Goal: Task Accomplishment & Management: Complete application form

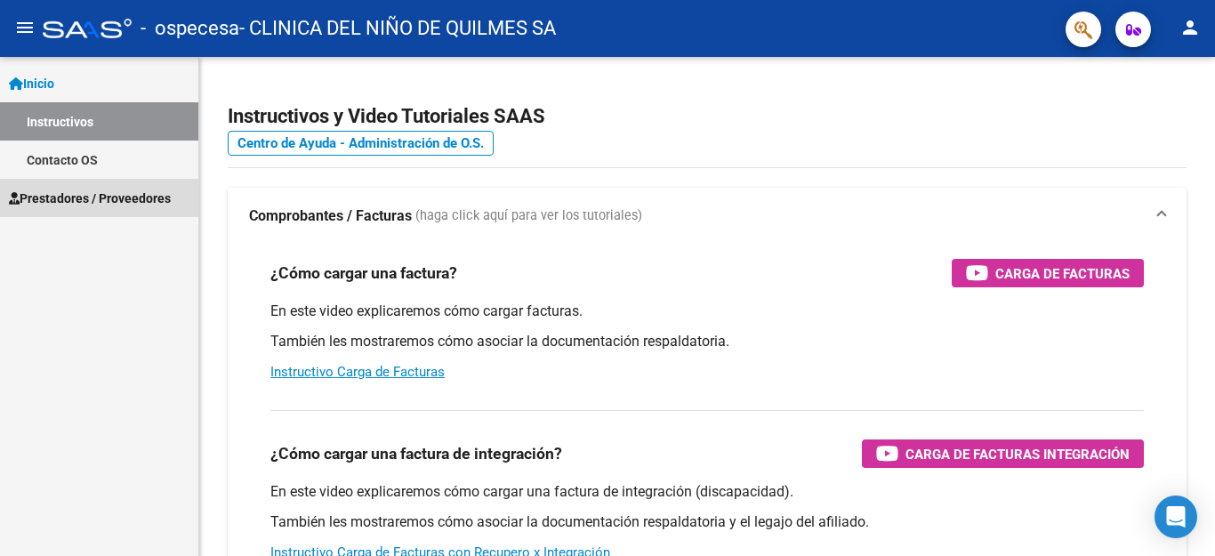
drag, startPoint x: 1067, startPoint y: 0, endPoint x: 56, endPoint y: 197, distance: 1029.6
click at [56, 197] on span "Prestadores / Proveedores" at bounding box center [90, 199] width 162 height 20
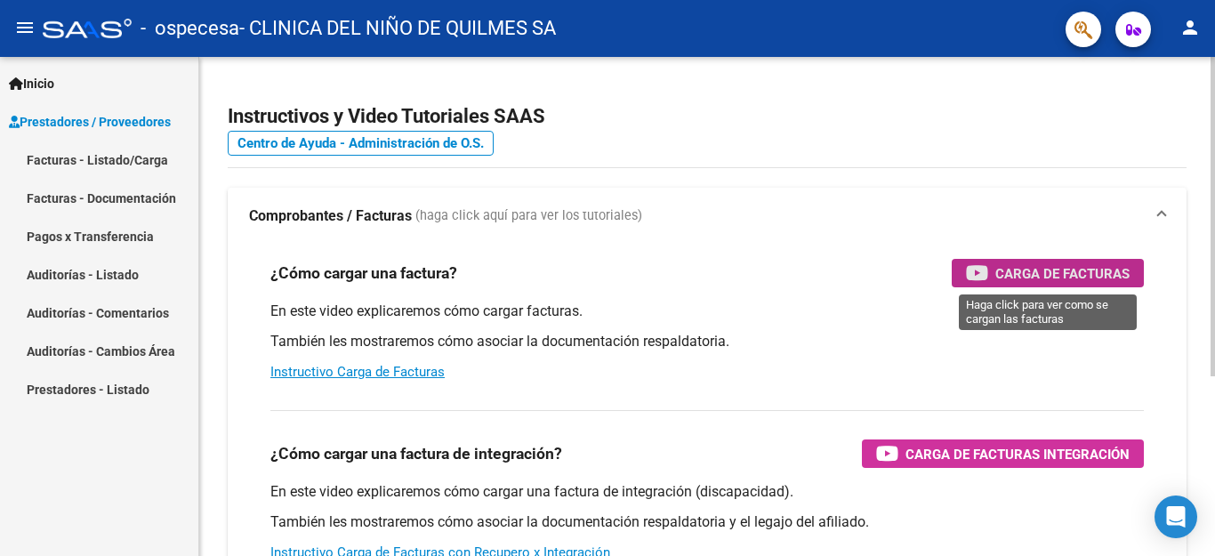
click at [1049, 270] on span "Carga de Facturas" at bounding box center [1062, 273] width 134 height 22
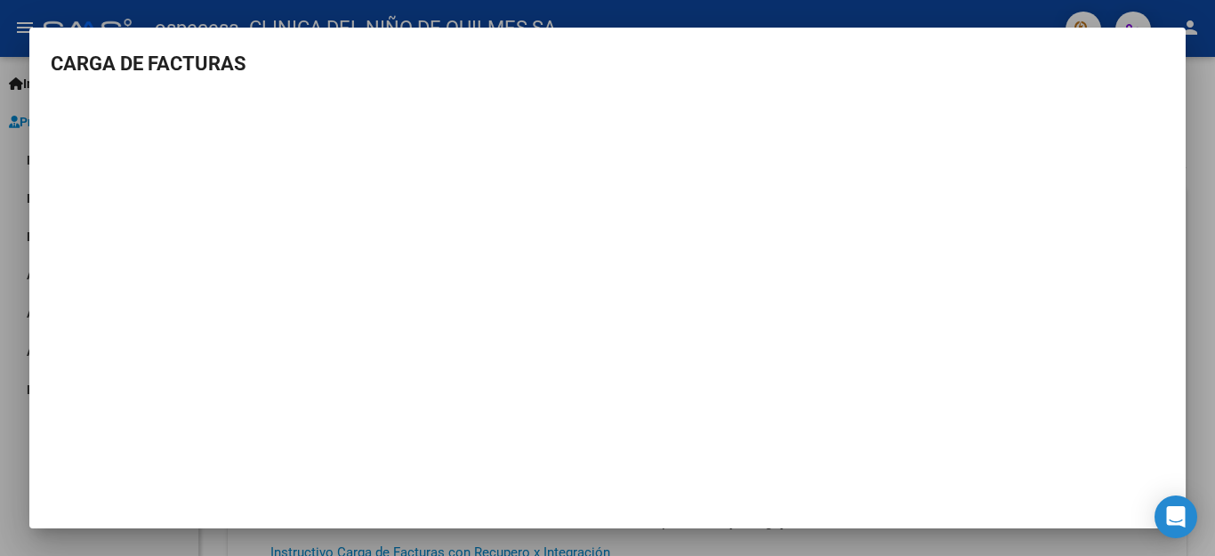
click at [1201, 335] on div at bounding box center [607, 278] width 1215 height 556
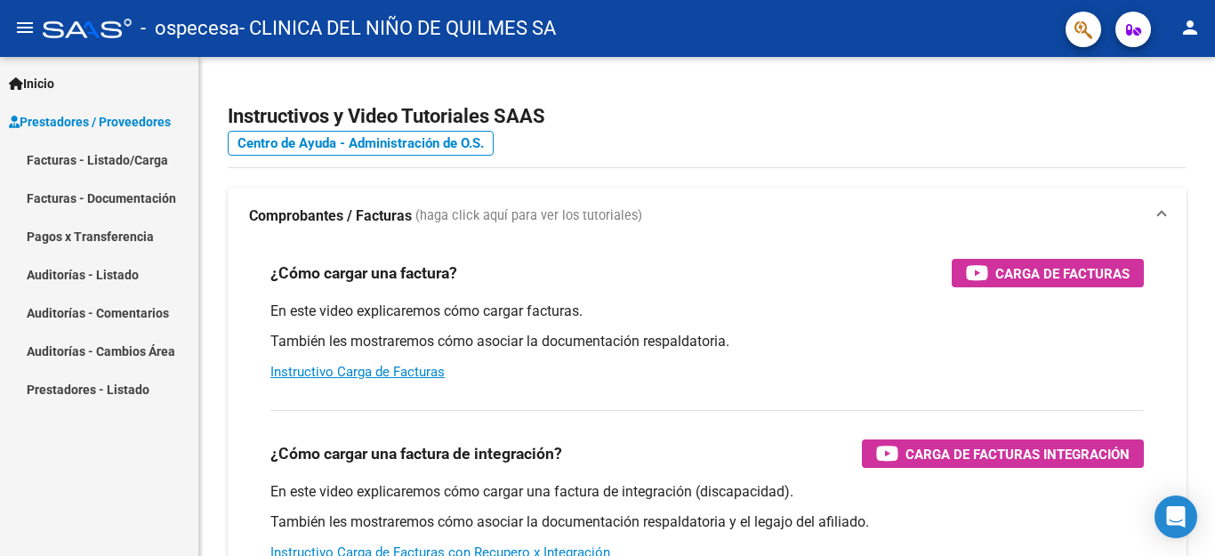
click at [81, 164] on link "Facturas - Listado/Carga" at bounding box center [99, 160] width 198 height 38
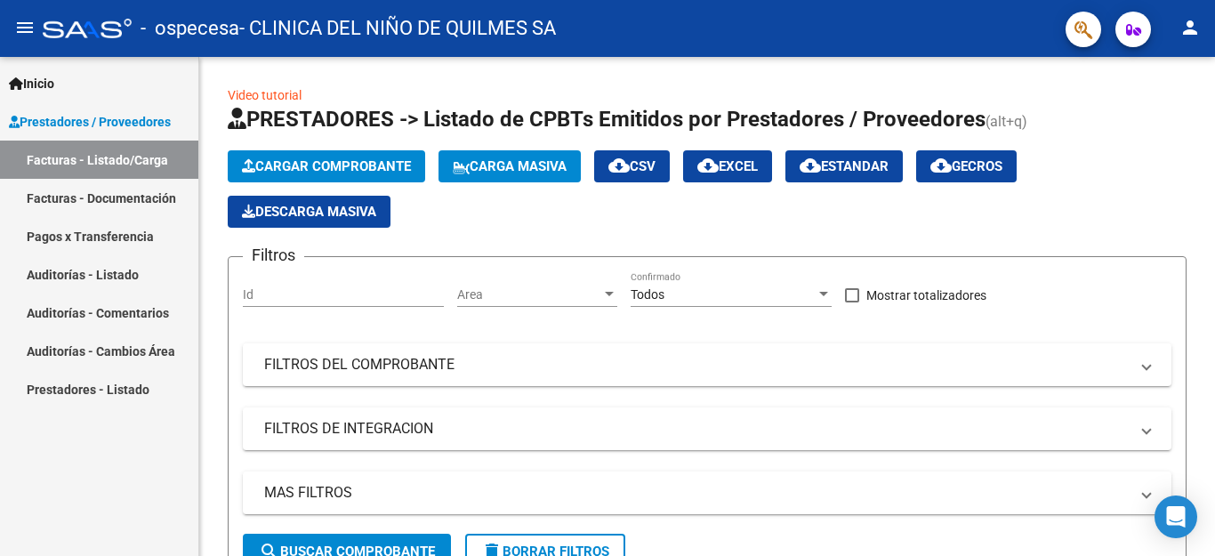
click at [132, 198] on link "Facturas - Documentación" at bounding box center [99, 198] width 198 height 38
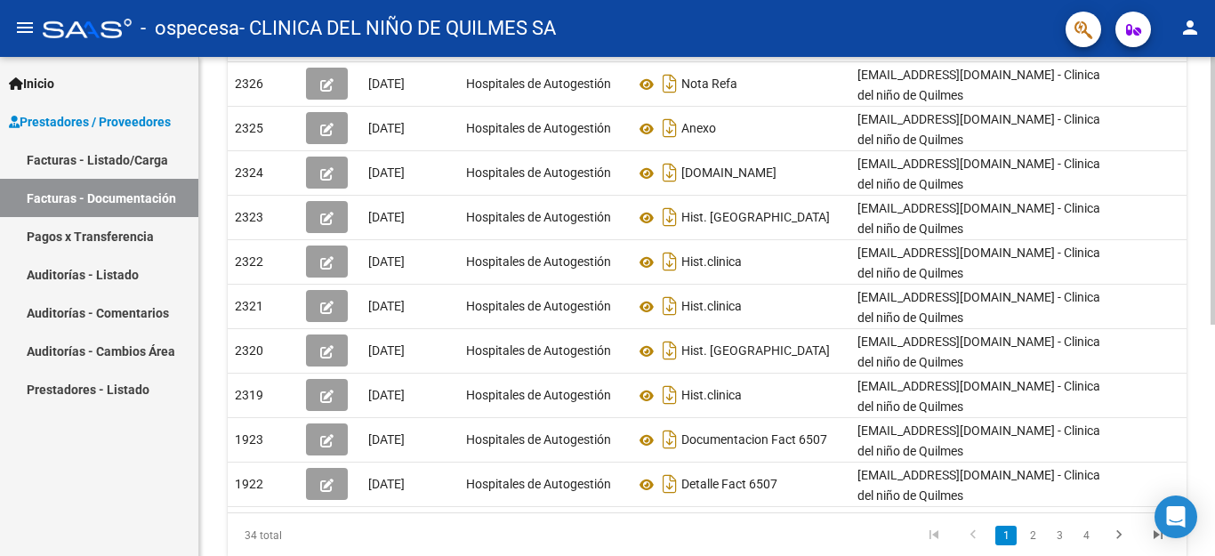
scroll to position [430, 0]
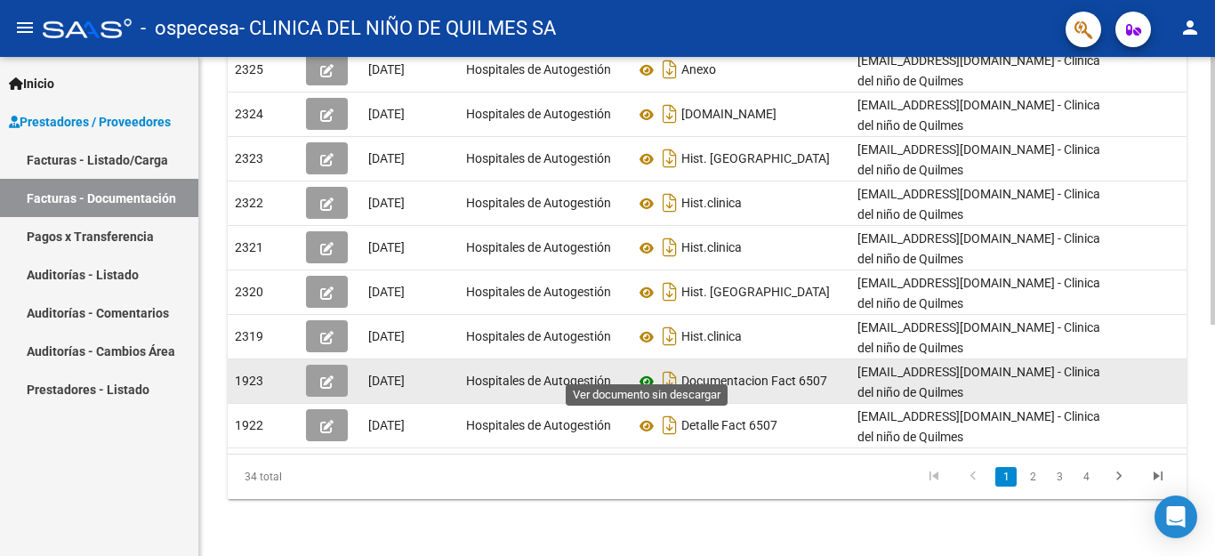
click at [644, 373] on icon at bounding box center [646, 381] width 23 height 21
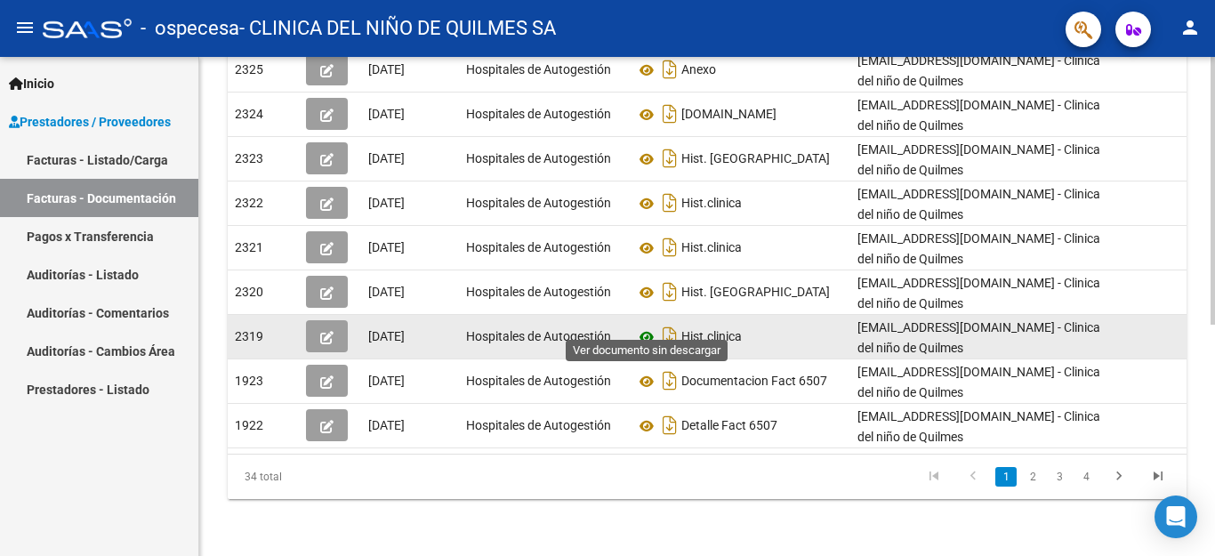
click at [648, 326] on icon at bounding box center [646, 336] width 23 height 21
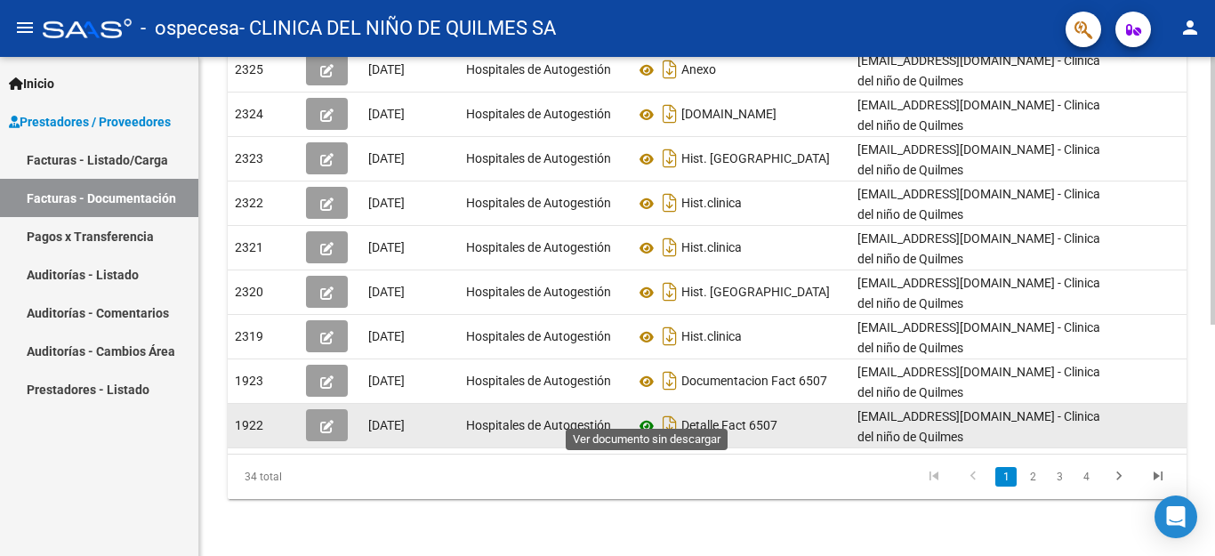
click at [640, 415] on icon at bounding box center [646, 425] width 23 height 21
click at [651, 415] on icon at bounding box center [646, 425] width 23 height 21
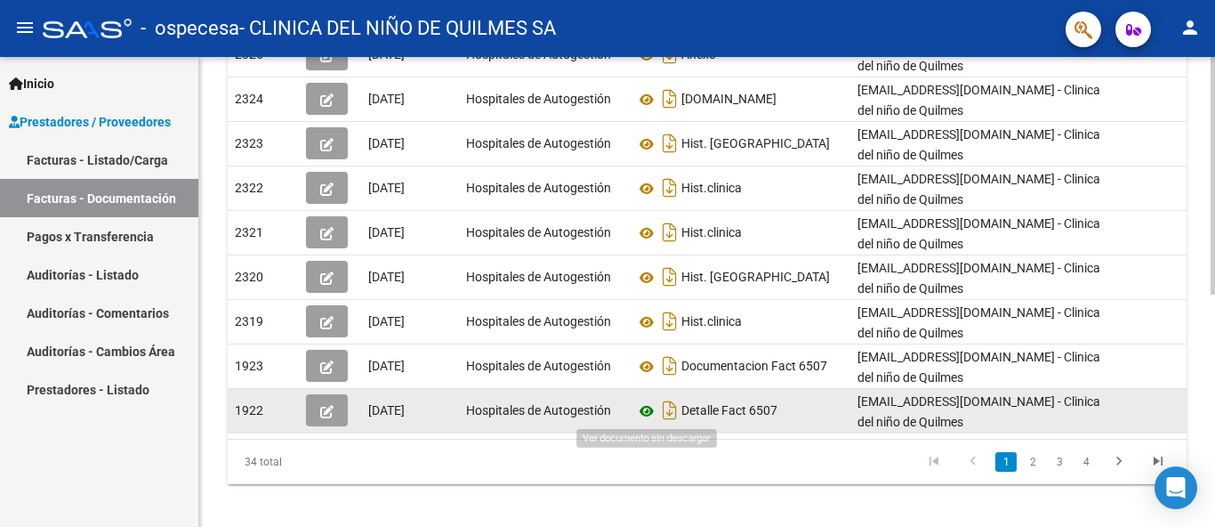
click at [646, 411] on icon at bounding box center [646, 410] width 23 height 21
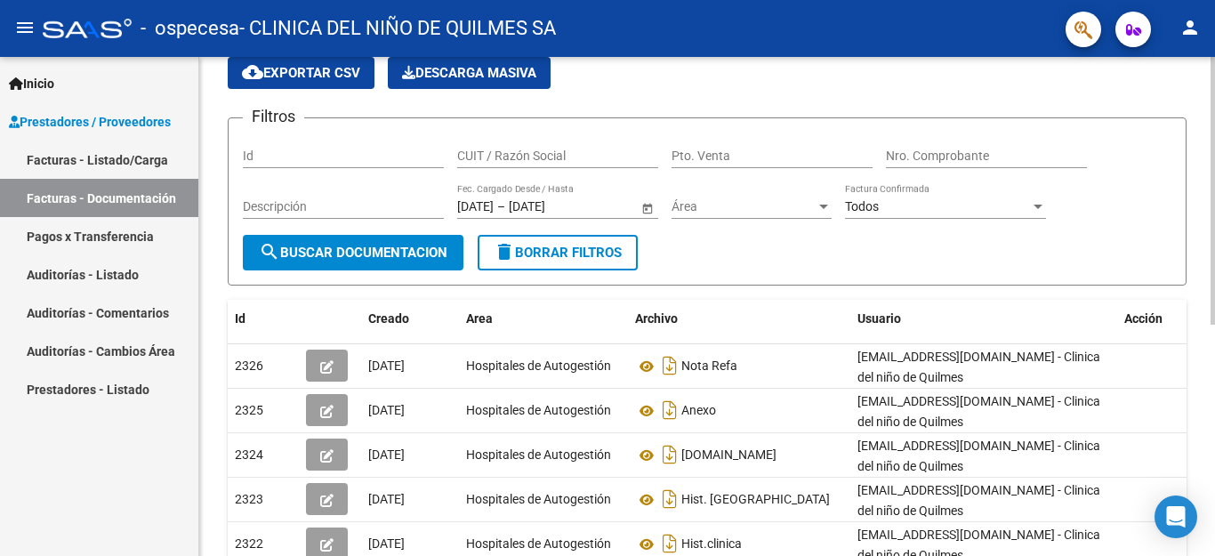
scroll to position [0, 0]
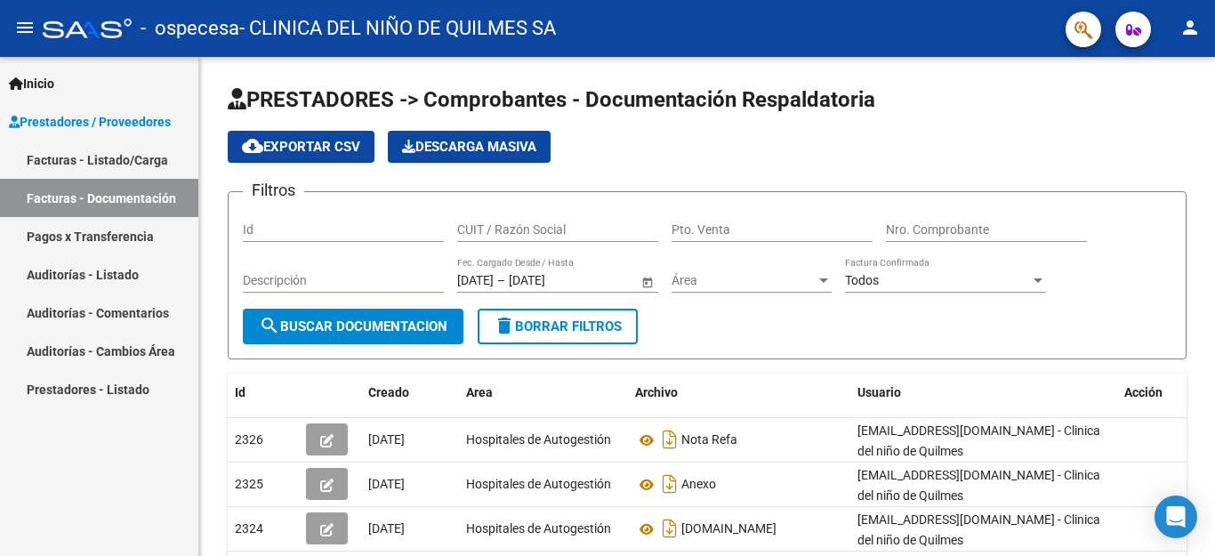
click at [163, 156] on link "Facturas - Listado/Carga" at bounding box center [99, 160] width 198 height 38
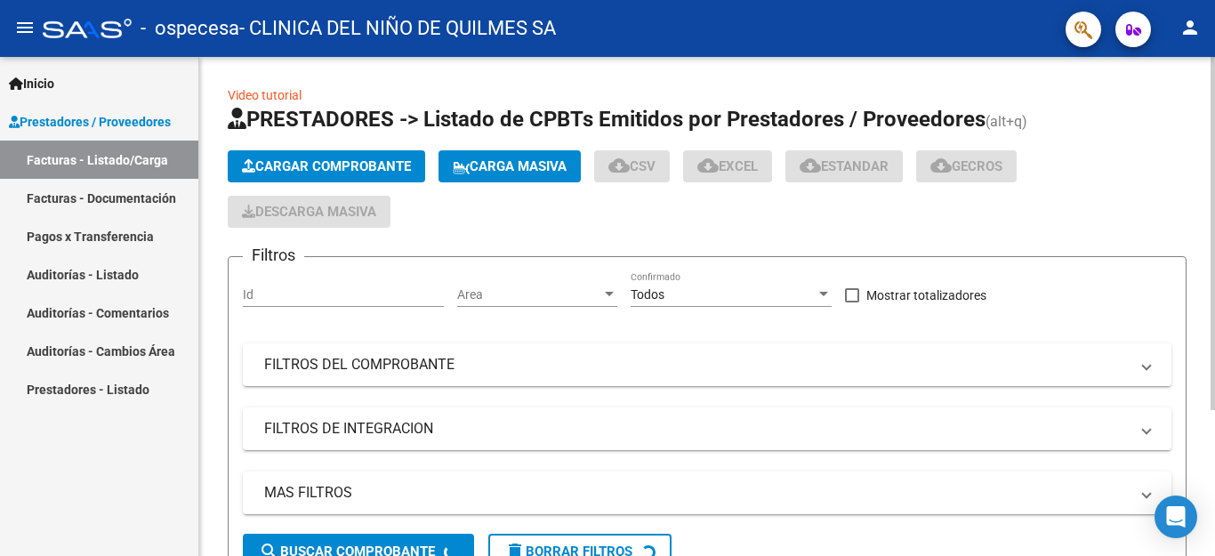
click at [287, 171] on span "Cargar Comprobante" at bounding box center [326, 166] width 169 height 16
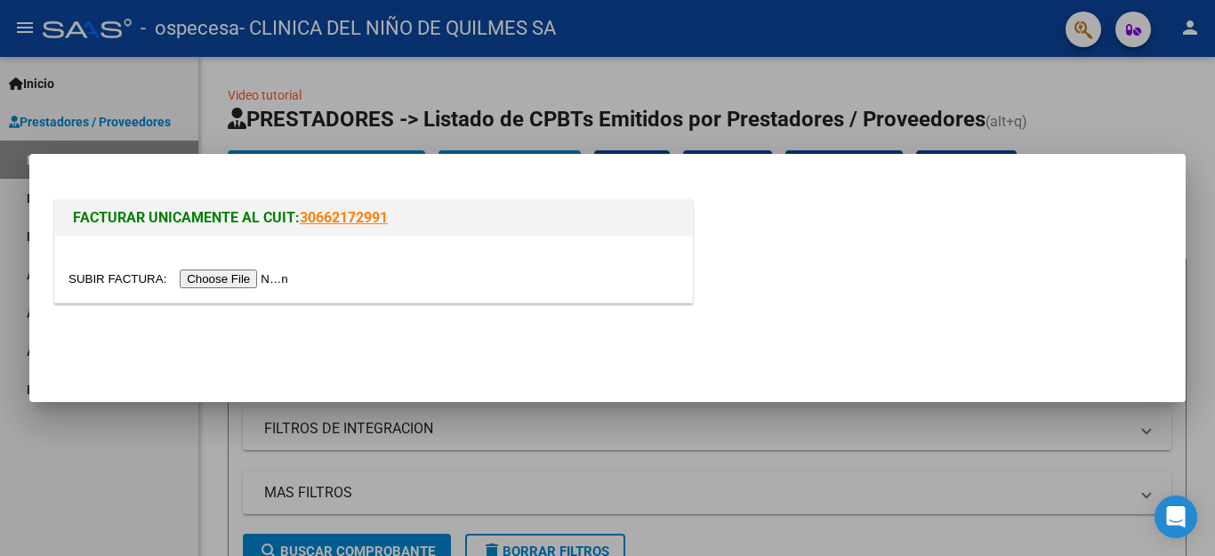
click at [233, 278] on input "file" at bounding box center [180, 279] width 225 height 19
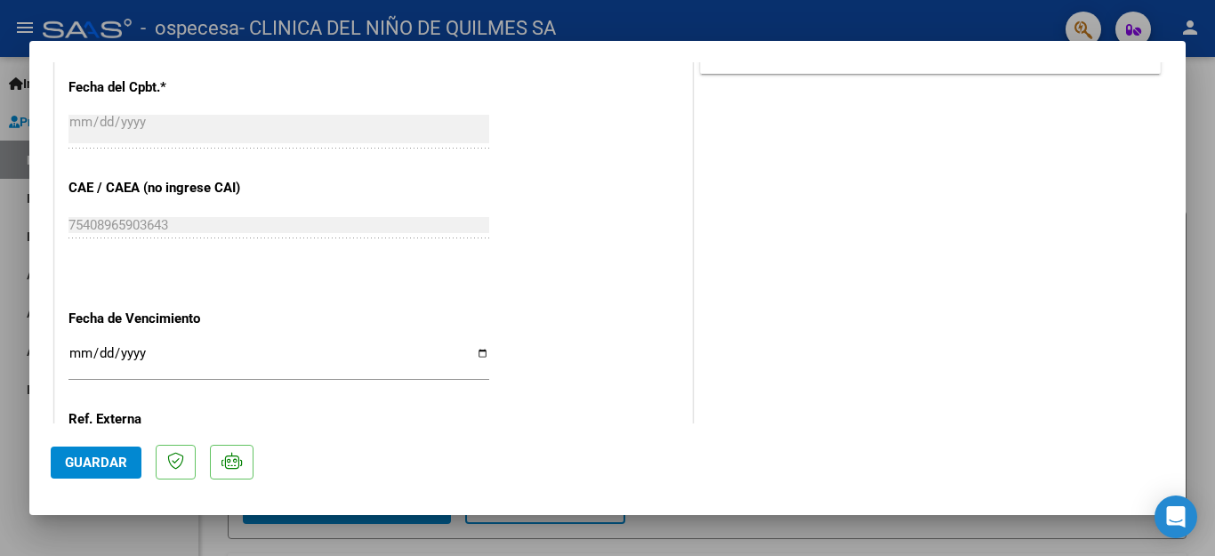
scroll to position [978, 0]
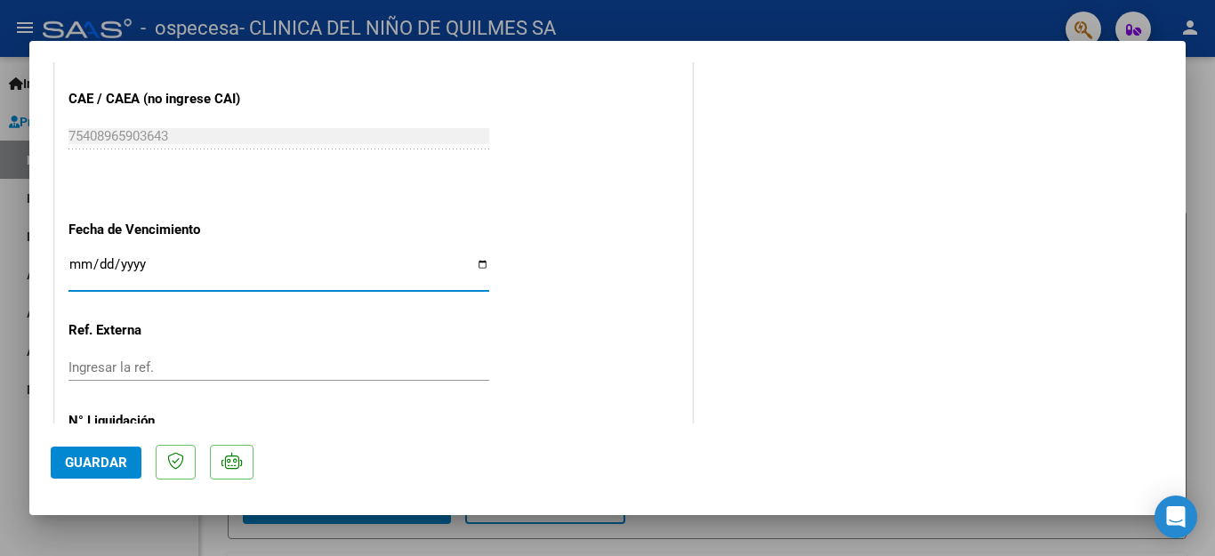
click at [475, 261] on input "Ingresar la fecha" at bounding box center [278, 271] width 421 height 28
type input "[DATE]"
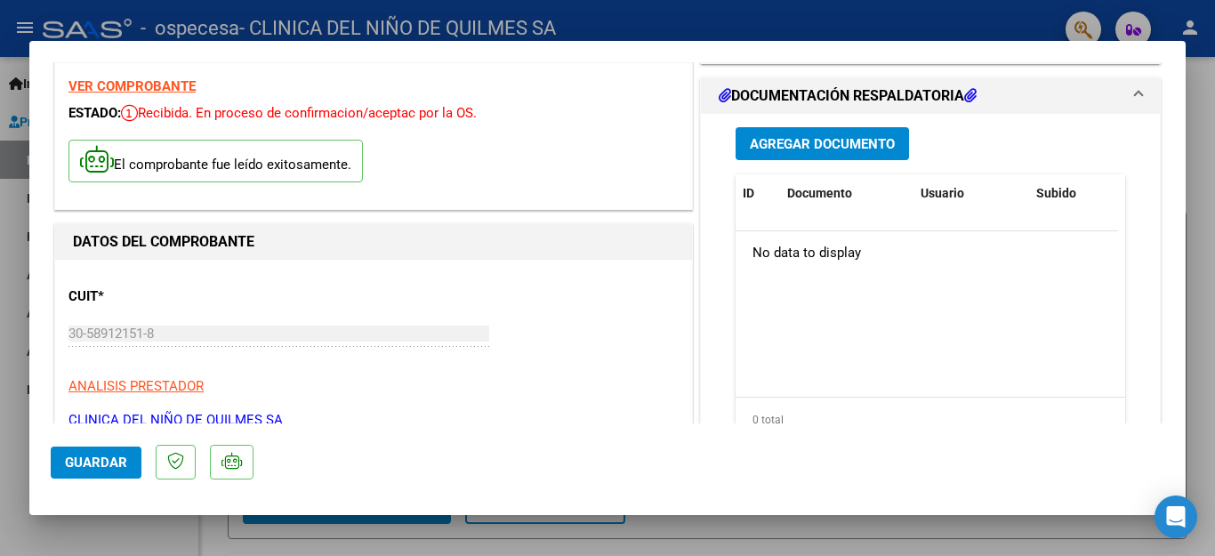
scroll to position [0, 0]
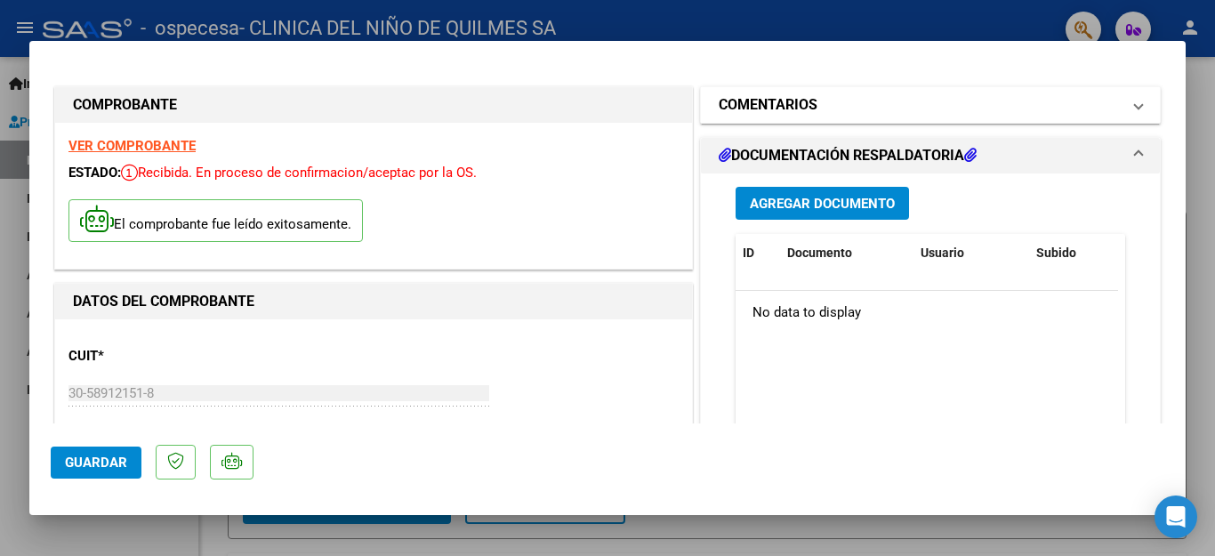
click at [769, 96] on h1 "COMENTARIOS" at bounding box center [768, 104] width 99 height 21
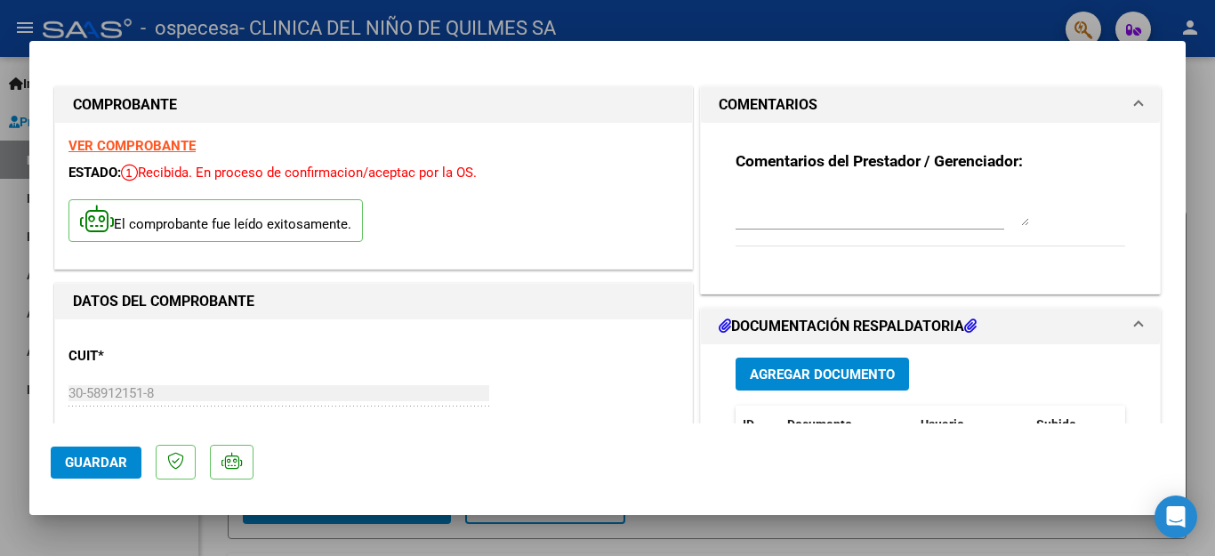
click at [745, 218] on textarea at bounding box center [883, 208] width 294 height 36
type textarea "f"
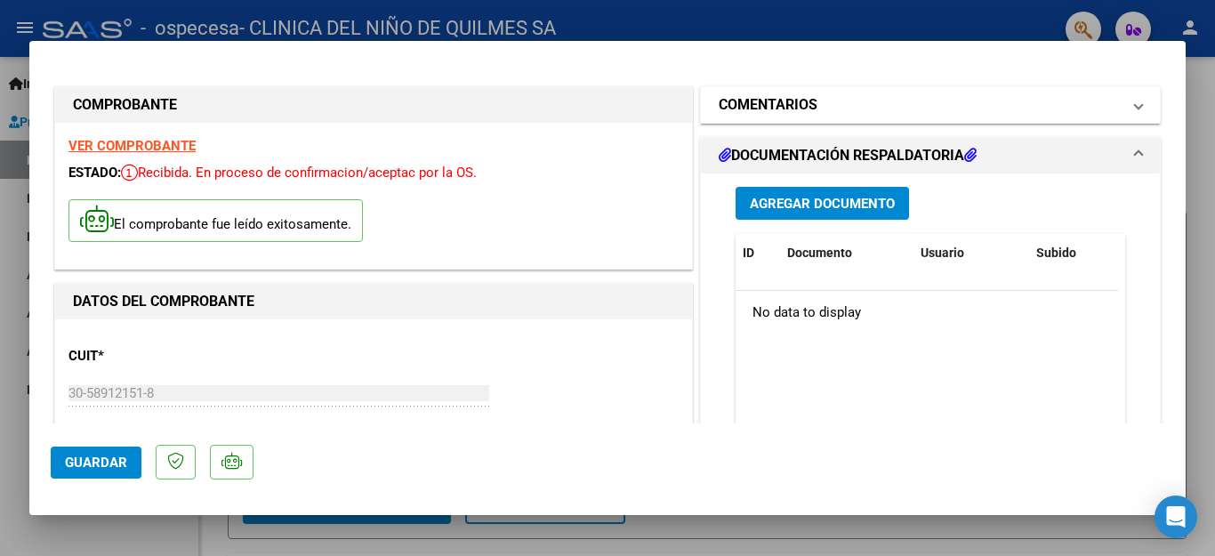
click at [748, 93] on mat-expansion-panel-header "COMENTARIOS" at bounding box center [930, 105] width 459 height 36
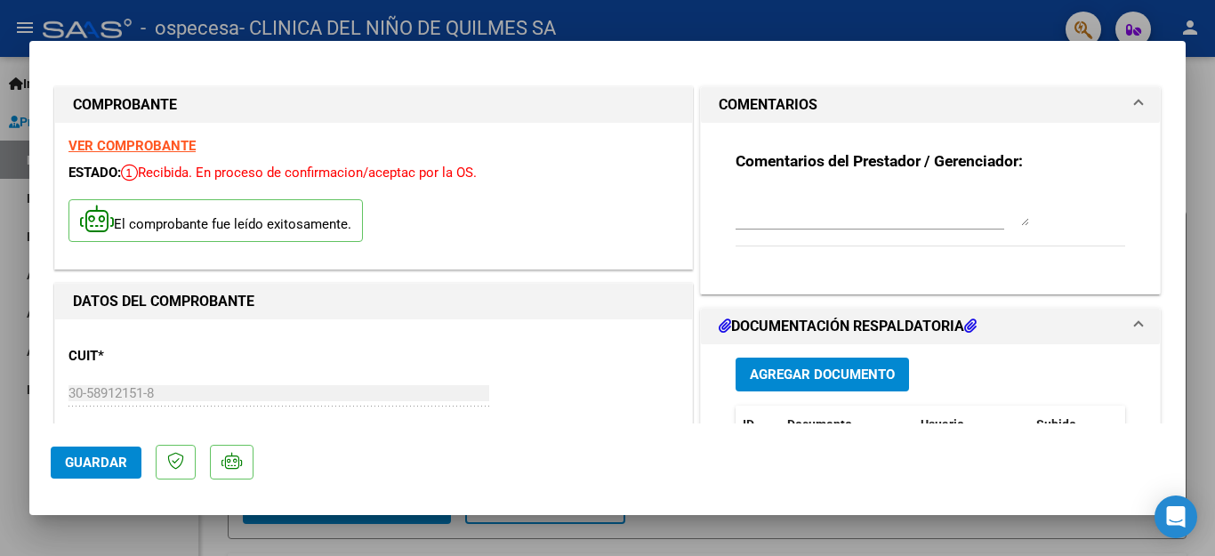
click at [769, 233] on div at bounding box center [870, 217] width 269 height 60
click at [756, 218] on textarea at bounding box center [883, 208] width 294 height 36
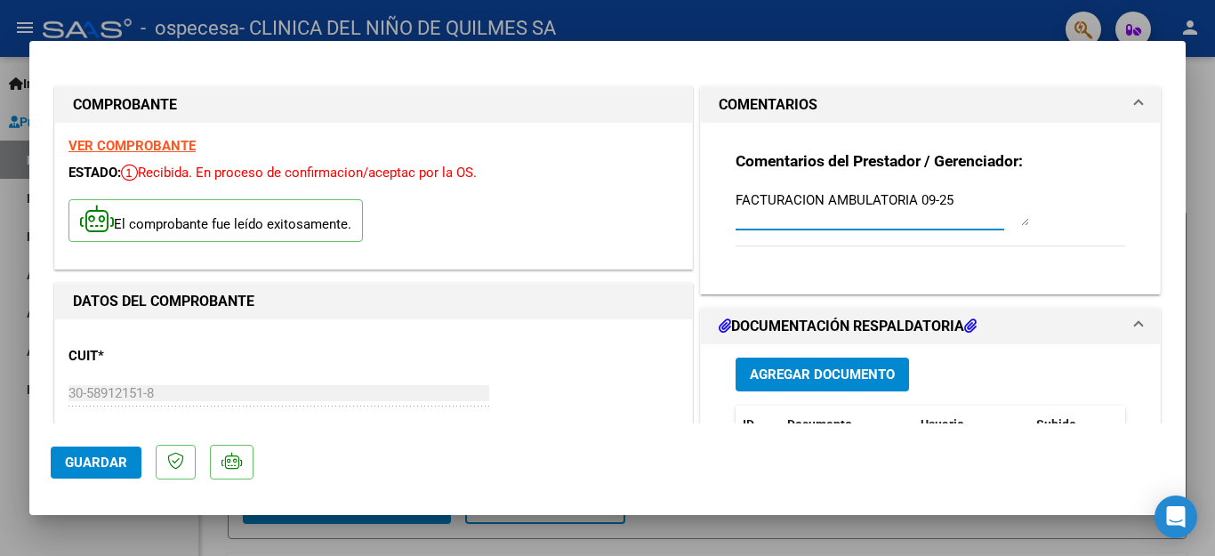
type textarea "FACTURACION AMBULATORIA 09-25"
click at [1016, 265] on div "Comentarios del Prestador / Gerenciador: FACTURACION AMBULATORIA 09-25" at bounding box center [931, 208] width 390 height 115
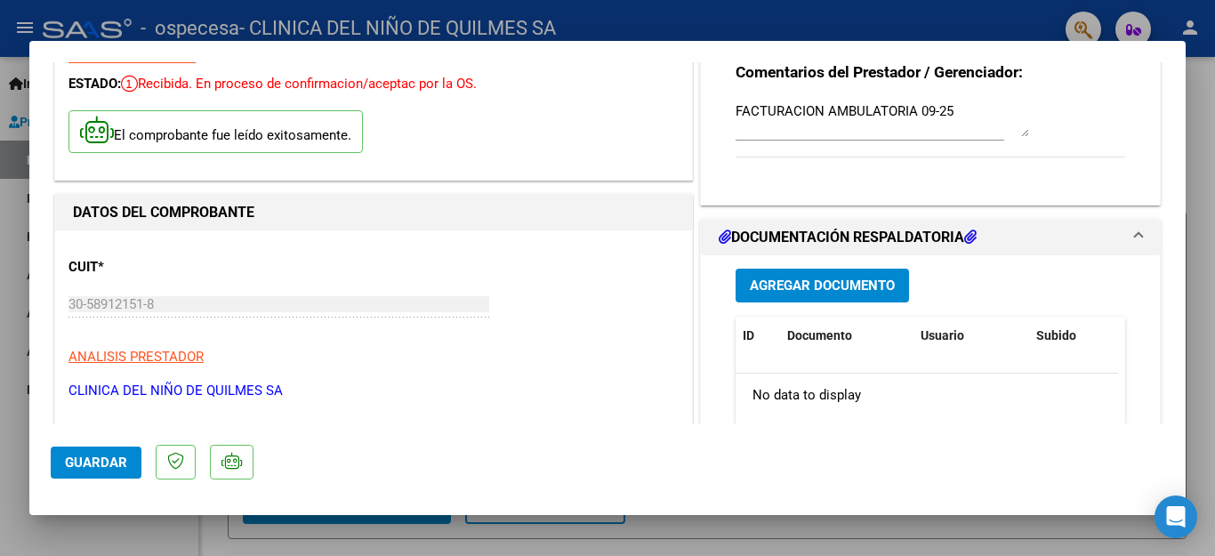
scroll to position [178, 0]
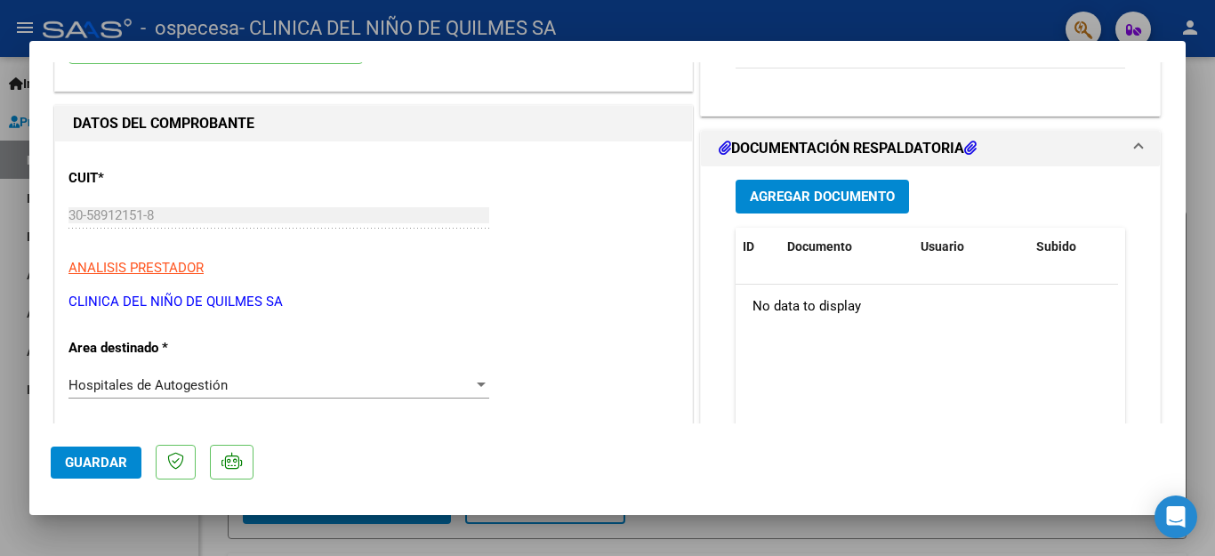
click at [857, 208] on button "Agregar Documento" at bounding box center [822, 196] width 173 height 33
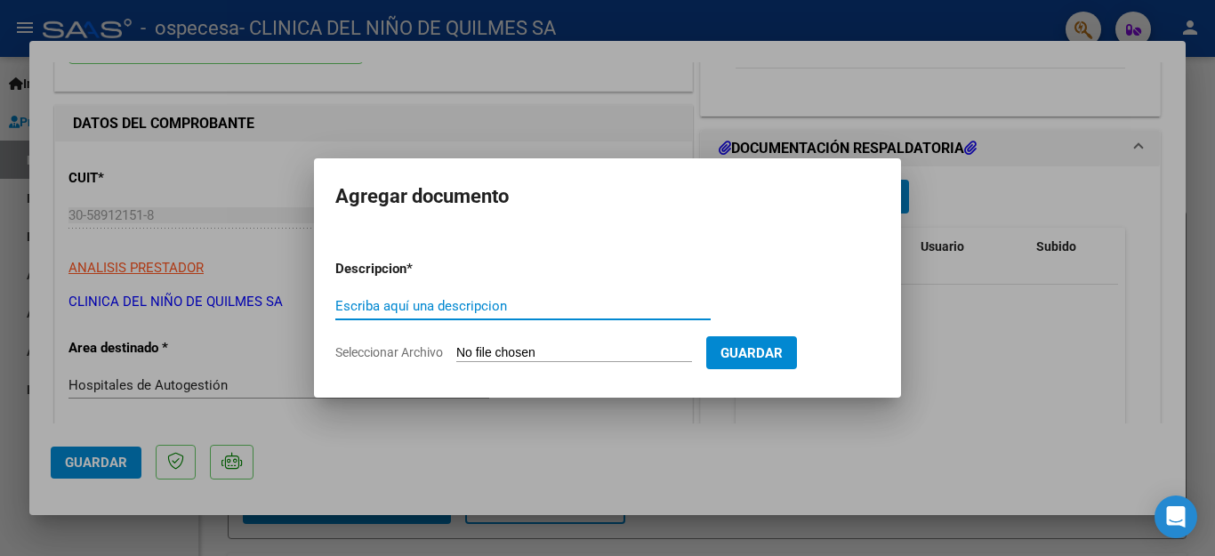
click at [453, 306] on input "Escriba aquí una descripcion" at bounding box center [522, 306] width 375 height 16
type input "DETALLE"
click at [552, 356] on input "Seleccionar Archivo" at bounding box center [574, 353] width 236 height 17
type input "C:\fakepath\DETALLE FACT B018-6571.xls"
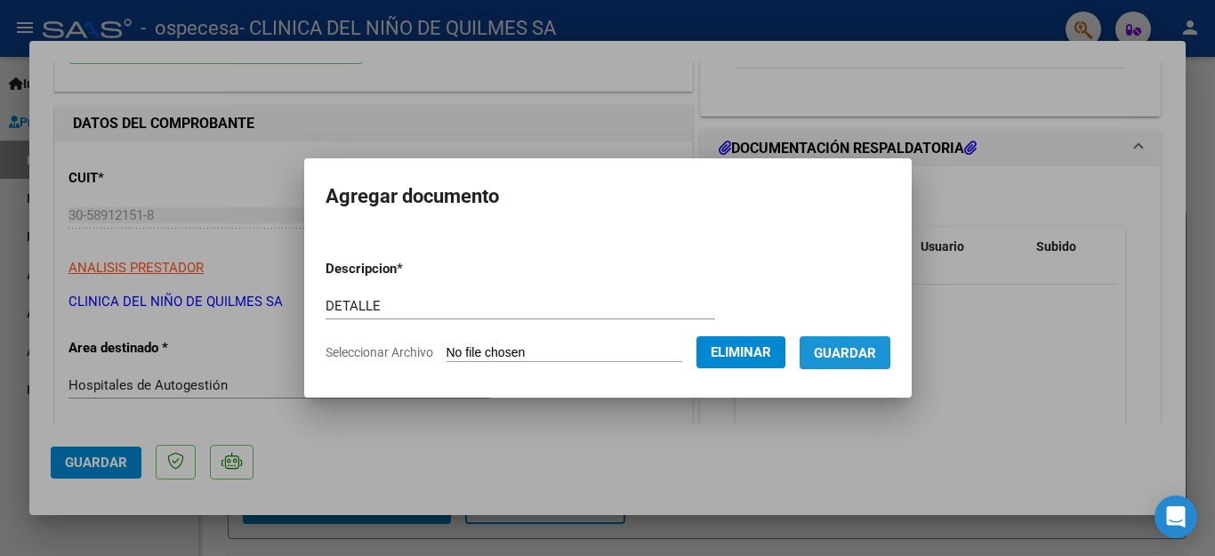
click at [837, 355] on span "Guardar" at bounding box center [845, 353] width 62 height 16
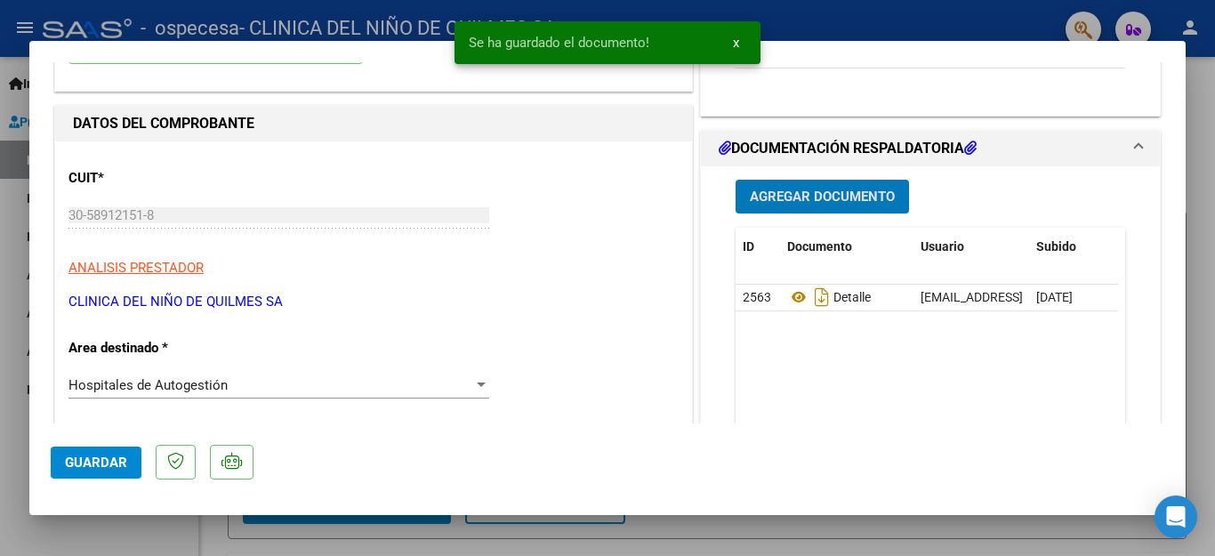
click at [811, 209] on button "Agregar Documento" at bounding box center [822, 196] width 173 height 33
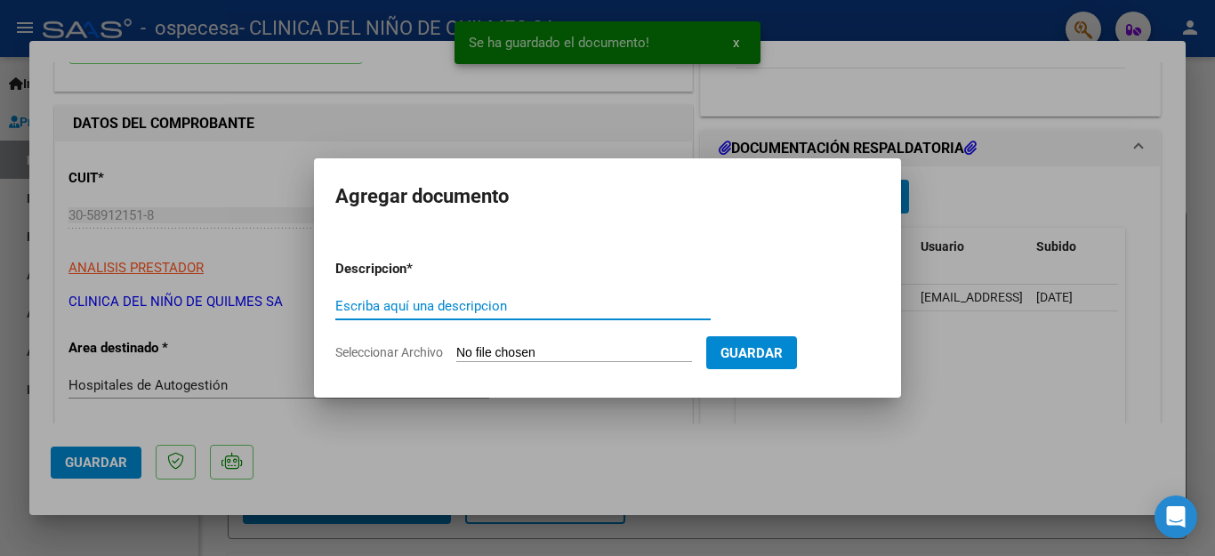
click at [510, 308] on input "Escriba aquí una descripcion" at bounding box center [522, 306] width 375 height 16
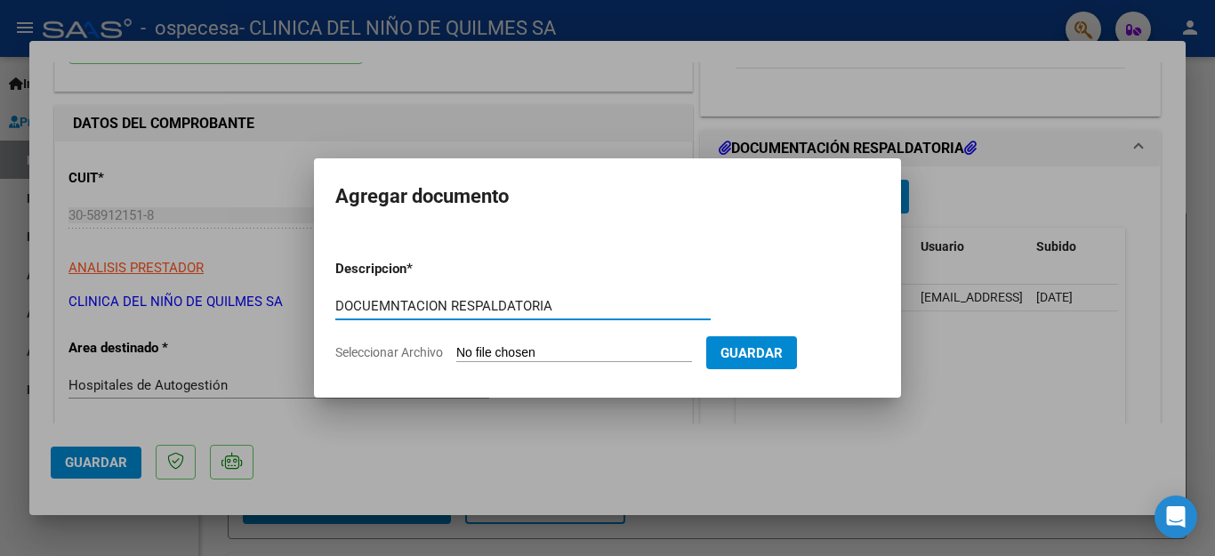
type input "DOCUEMNTACION RESPALDATORIA"
click at [504, 348] on input "Seleccionar Archivo" at bounding box center [574, 353] width 236 height 17
type input "C:\fakepath\DOCUMENTACION FACT B018-6571.pdf"
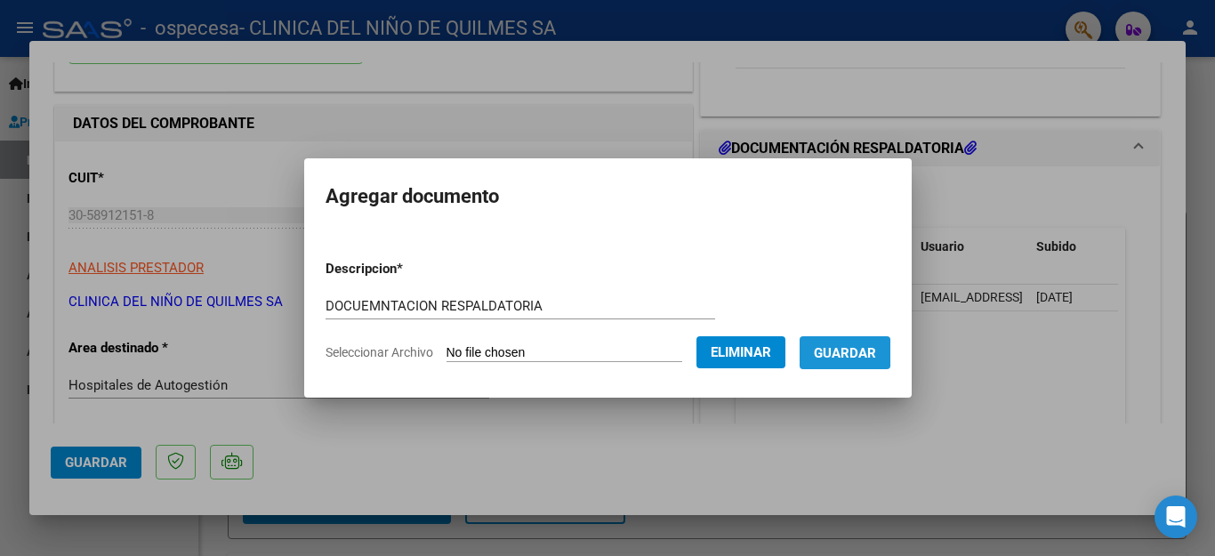
click at [818, 353] on span "Guardar" at bounding box center [845, 353] width 62 height 16
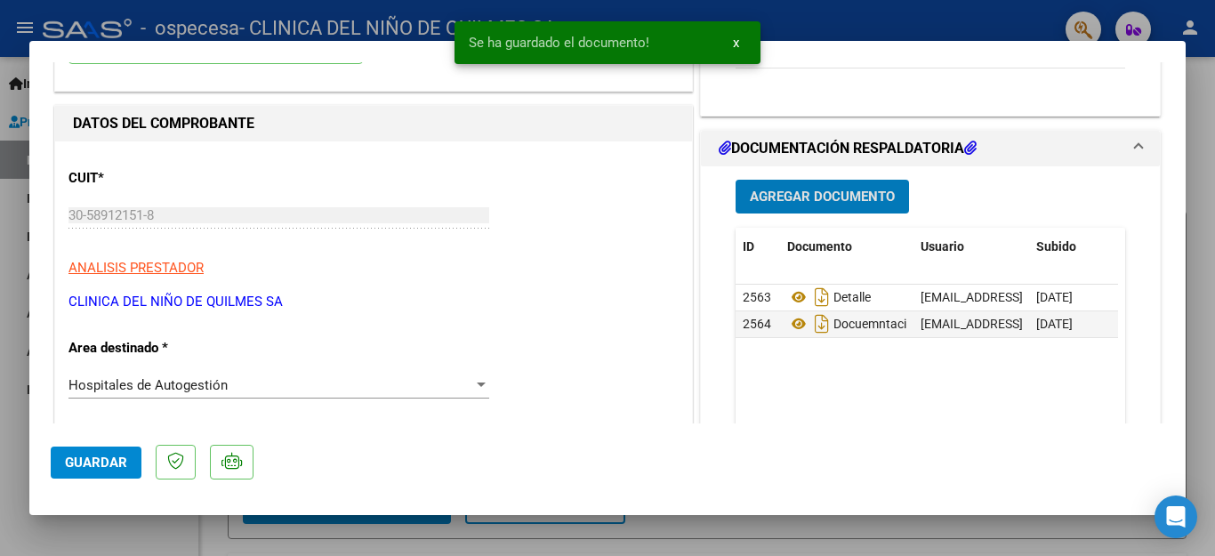
click at [812, 189] on span "Agregar Documento" at bounding box center [822, 197] width 145 height 16
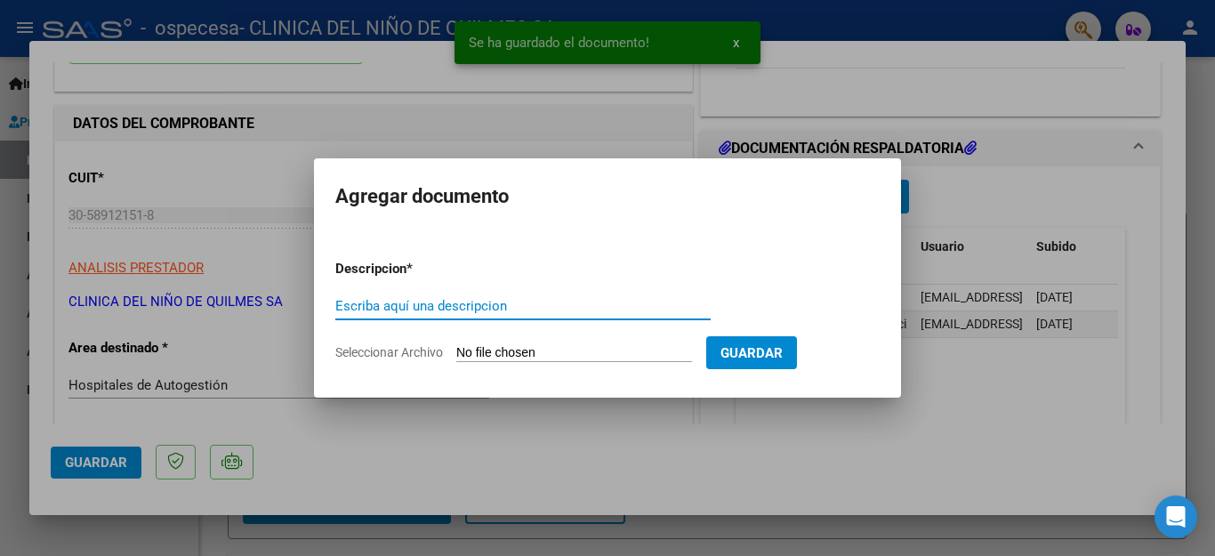
click at [444, 312] on input "Escriba aquí una descripcion" at bounding box center [522, 306] width 375 height 16
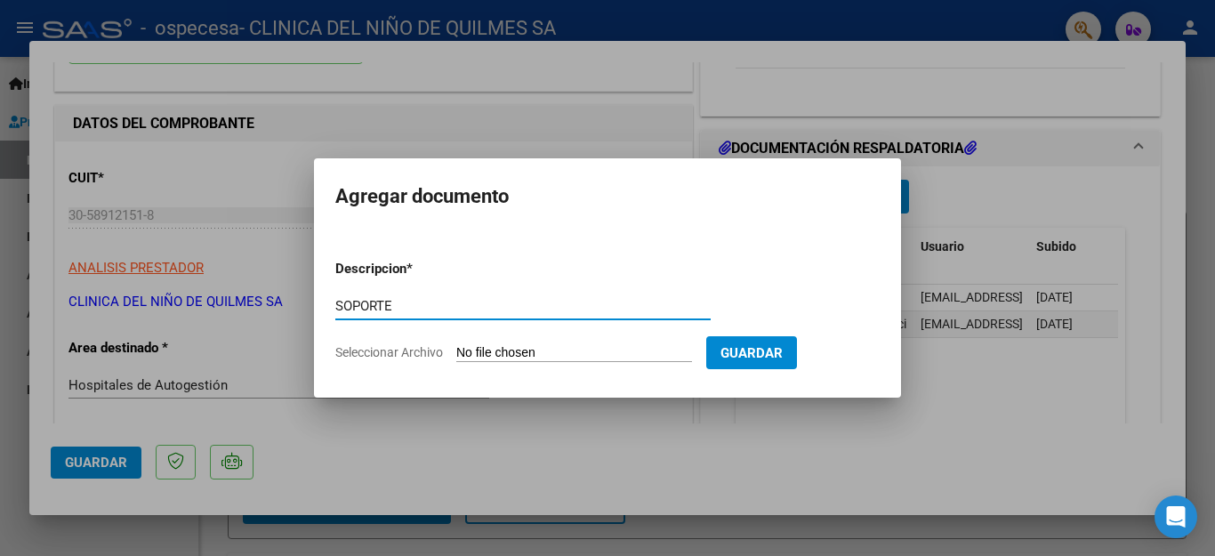
type input "SOPORTE"
click at [499, 352] on input "Seleccionar Archivo" at bounding box center [574, 353] width 236 height 17
type input "C:\fakepath\SOPORTE FACT B018-6571.XLS"
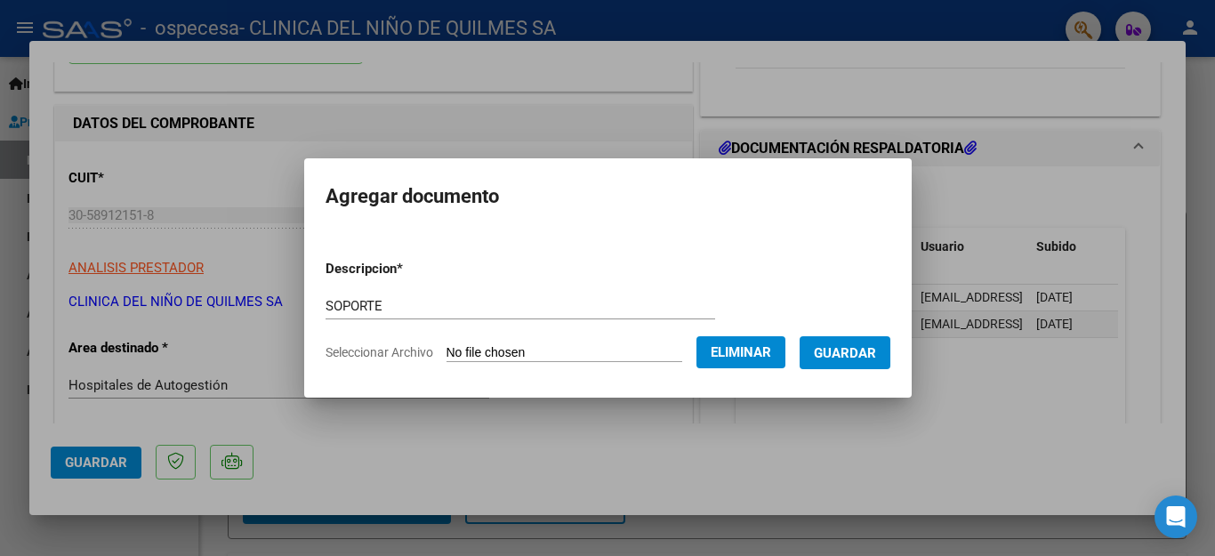
click at [847, 361] on button "Guardar" at bounding box center [845, 352] width 91 height 33
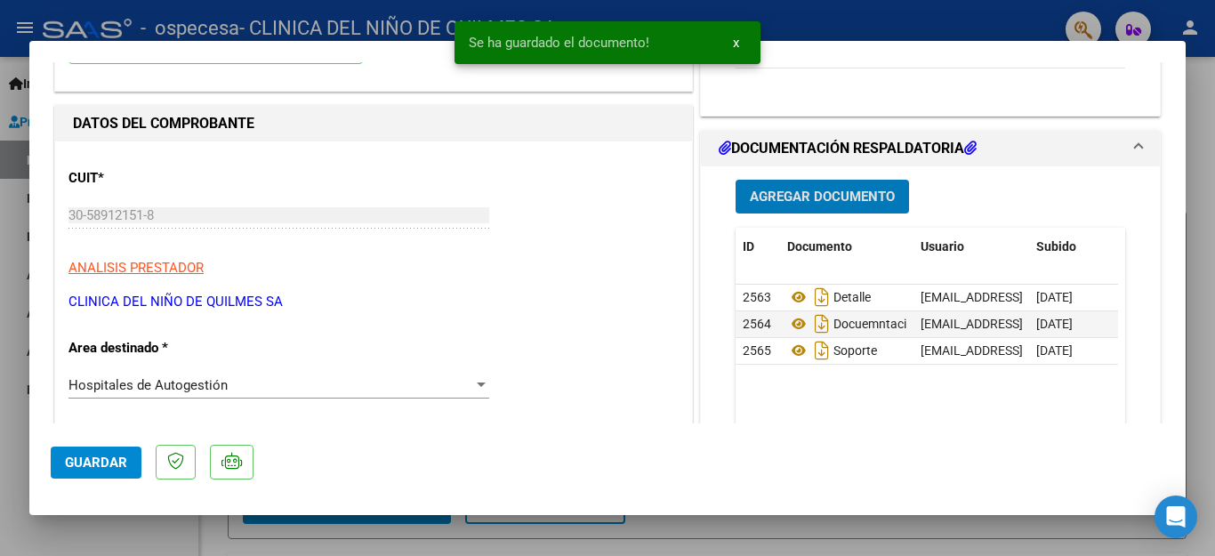
click at [761, 200] on span "Agregar Documento" at bounding box center [822, 197] width 145 height 16
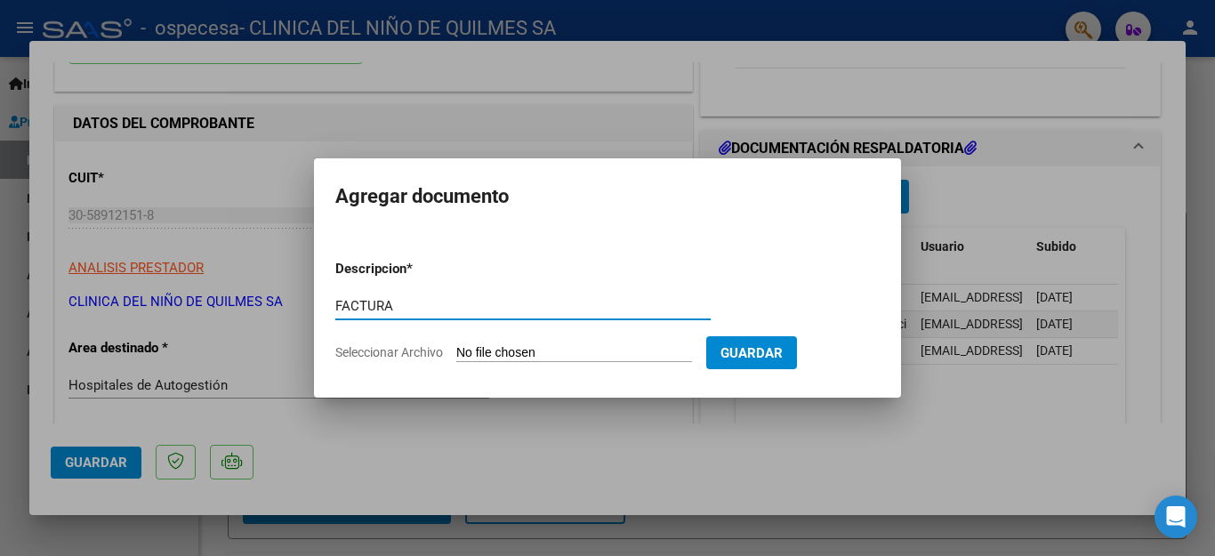
type input "FACTURA"
click at [491, 352] on input "Seleccionar Archivo" at bounding box center [574, 353] width 236 height 17
type input "C:\fakepath\FACT B018-6571.pdf"
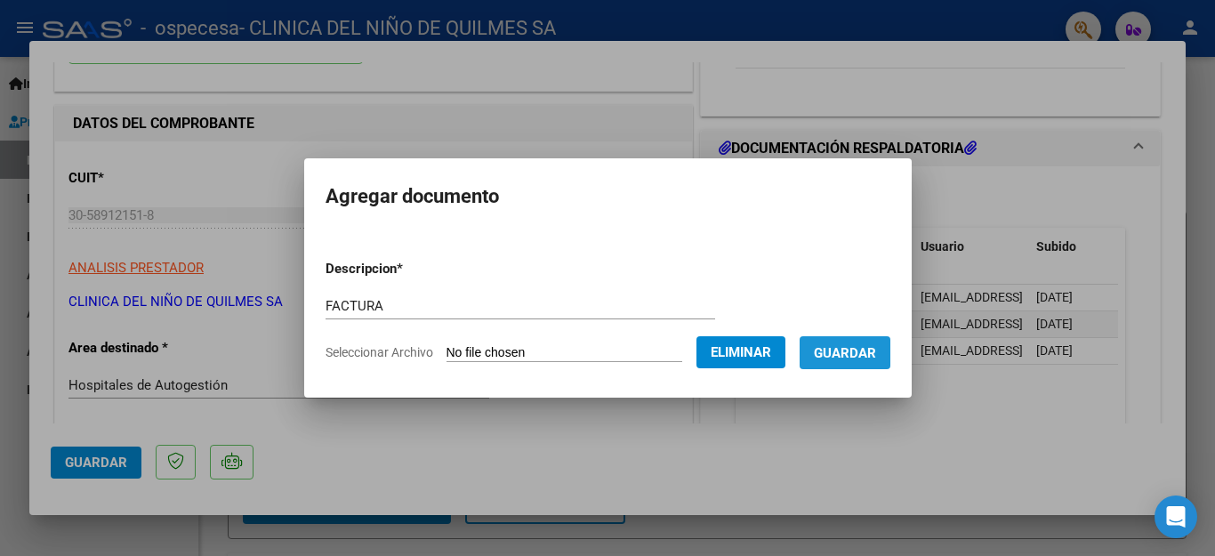
click at [859, 358] on span "Guardar" at bounding box center [845, 353] width 62 height 16
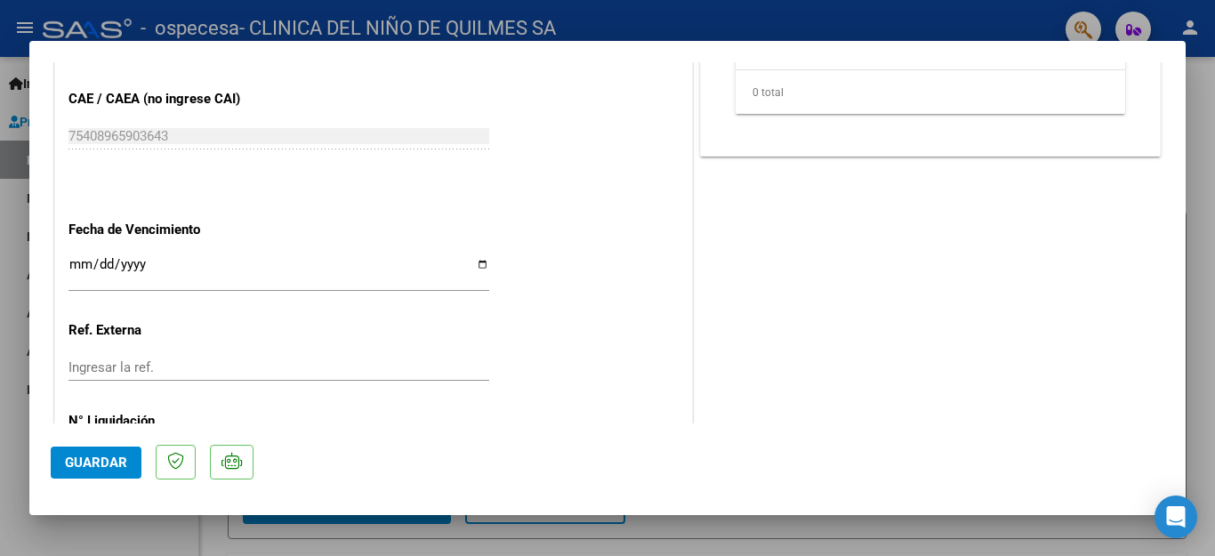
scroll to position [1038, 0]
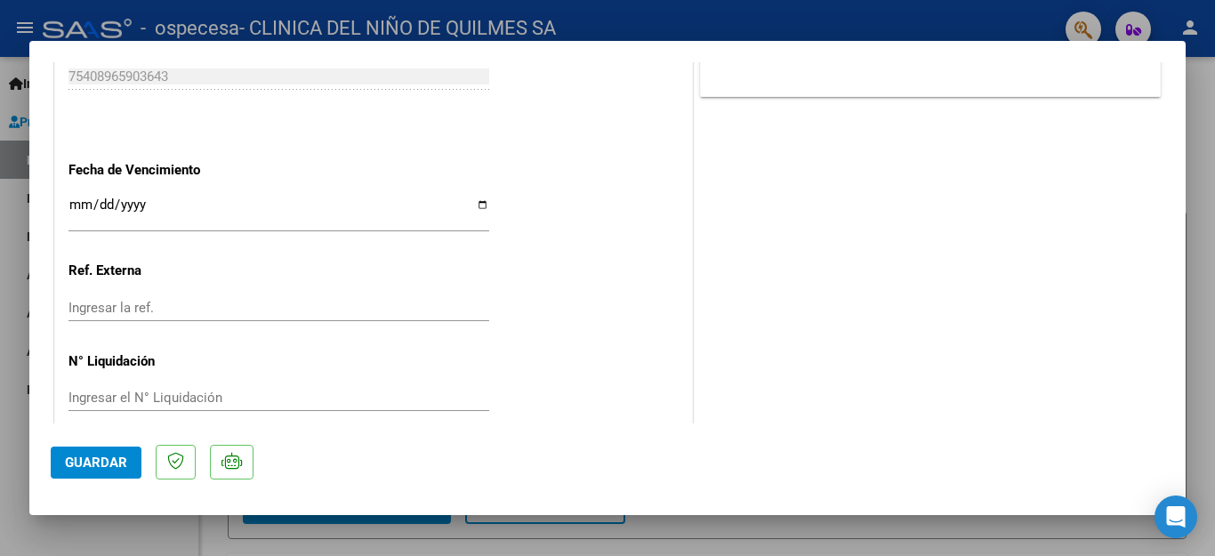
click at [107, 466] on span "Guardar" at bounding box center [96, 463] width 62 height 16
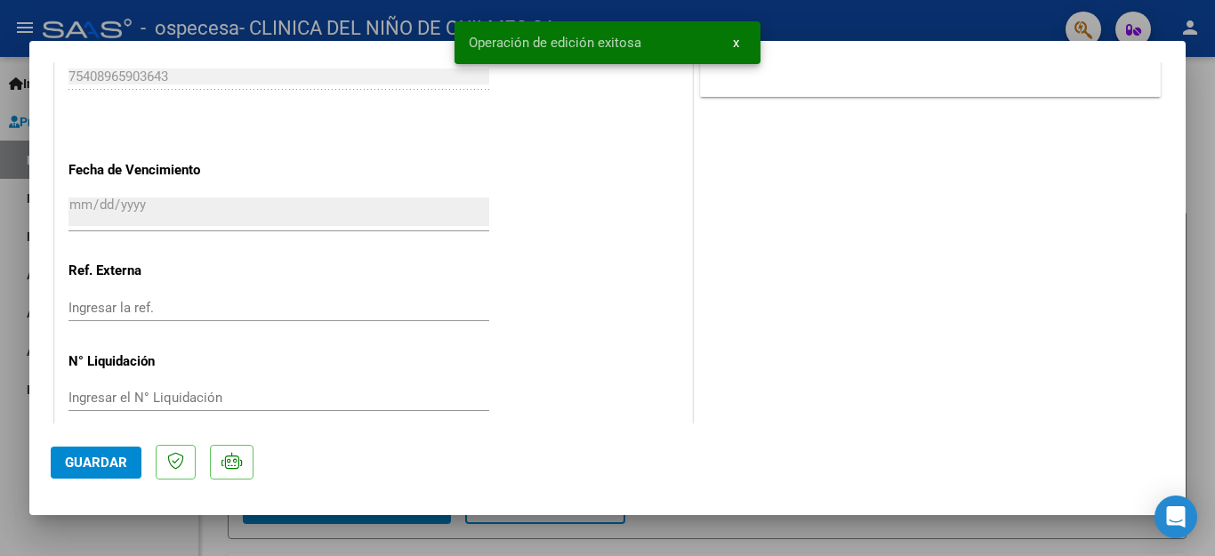
click at [737, 46] on span "x" at bounding box center [736, 43] width 6 height 16
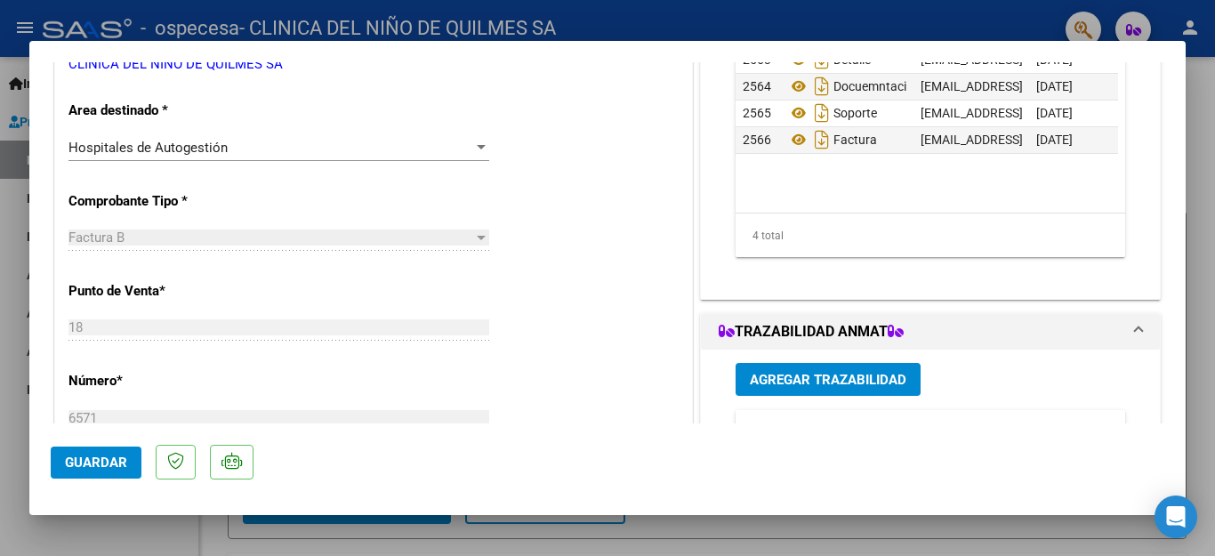
scroll to position [0, 0]
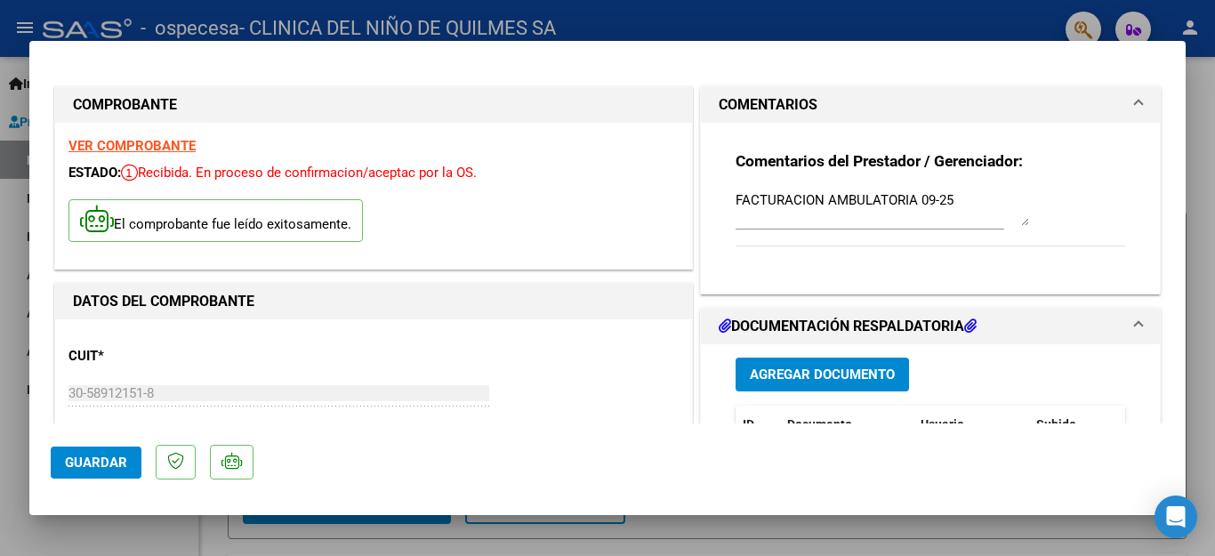
click at [1199, 221] on div at bounding box center [607, 278] width 1215 height 556
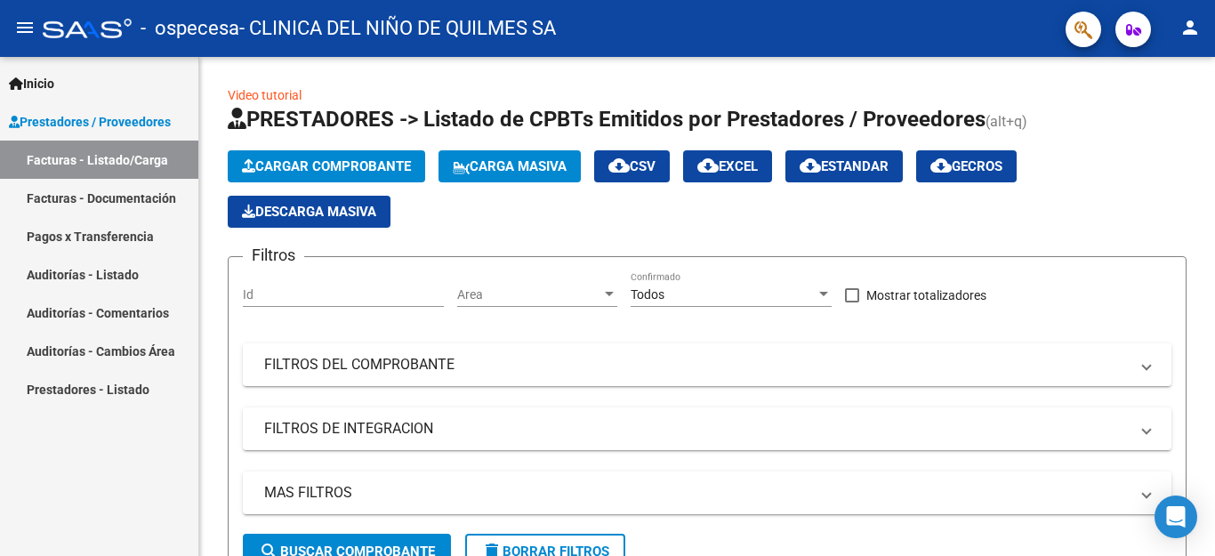
click at [134, 197] on link "Facturas - Documentación" at bounding box center [99, 198] width 198 height 38
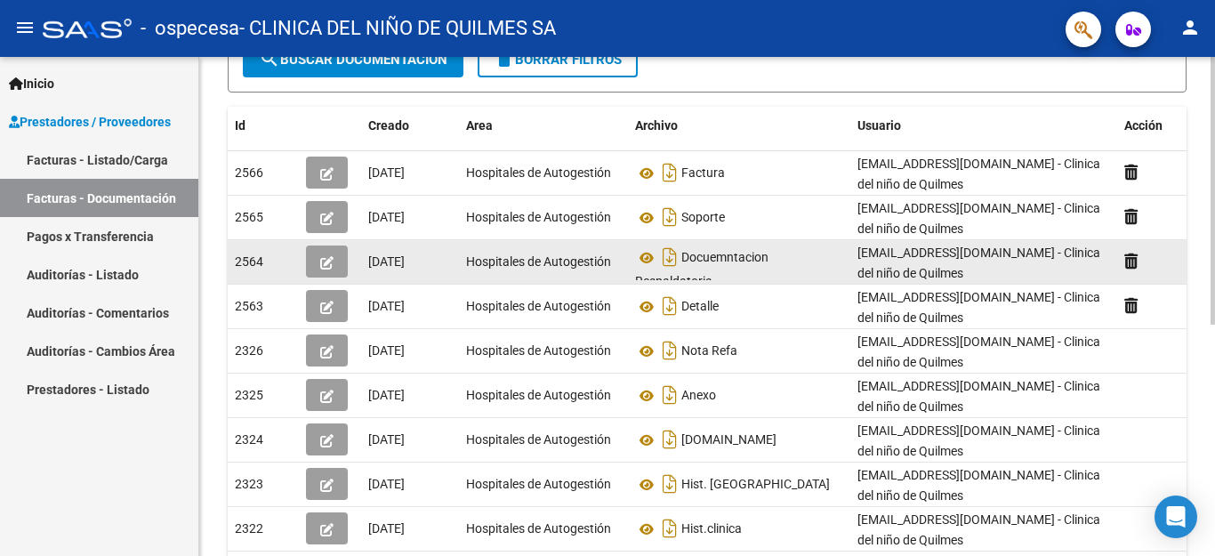
scroll to position [11, 0]
click at [327, 263] on icon "button" at bounding box center [326, 262] width 13 height 13
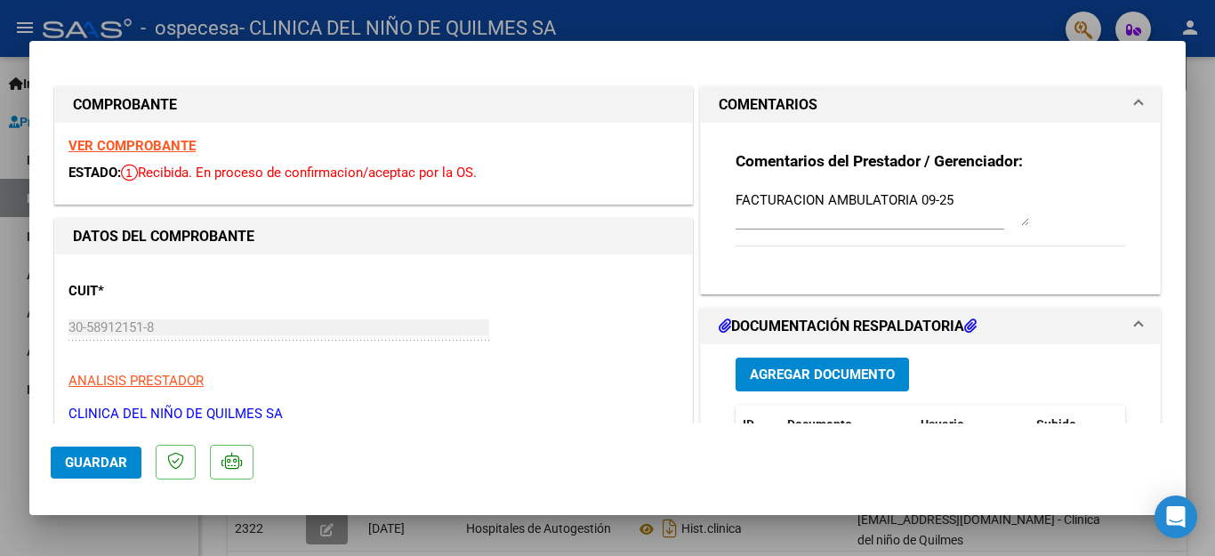
scroll to position [178, 0]
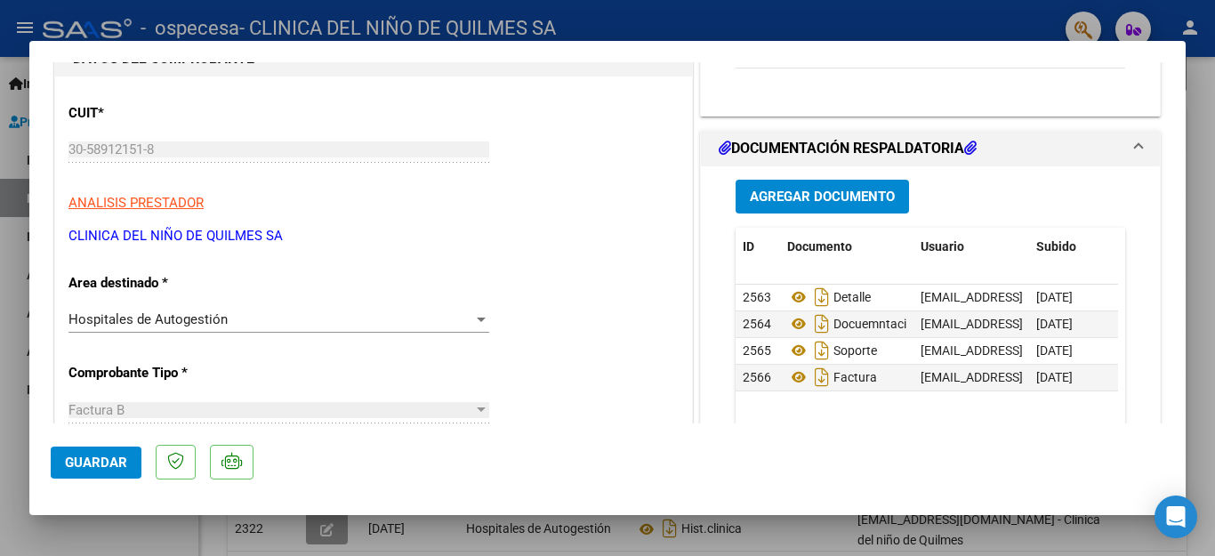
click at [1207, 167] on div at bounding box center [607, 278] width 1215 height 556
type input "$ 0,00"
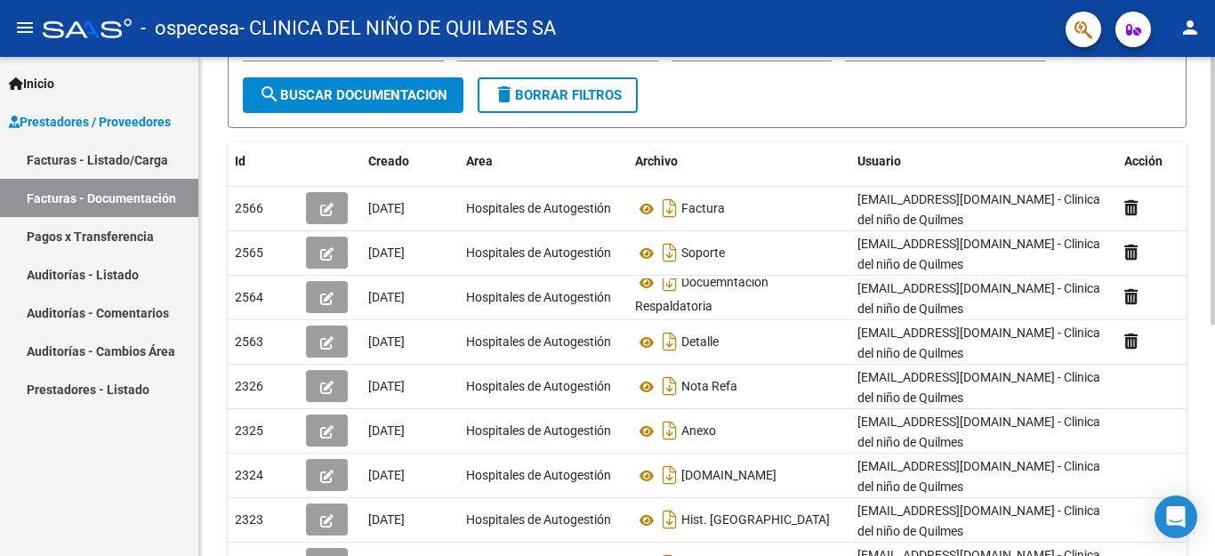
scroll to position [215, 0]
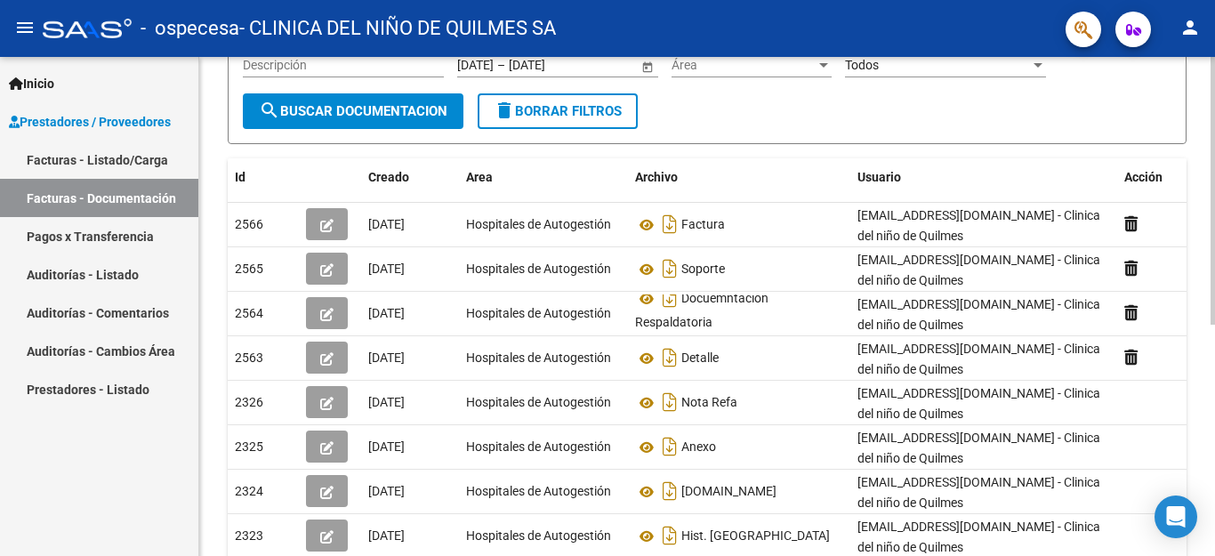
click at [1211, 196] on div at bounding box center [1213, 191] width 4 height 268
